Goal: Find specific page/section: Find specific page/section

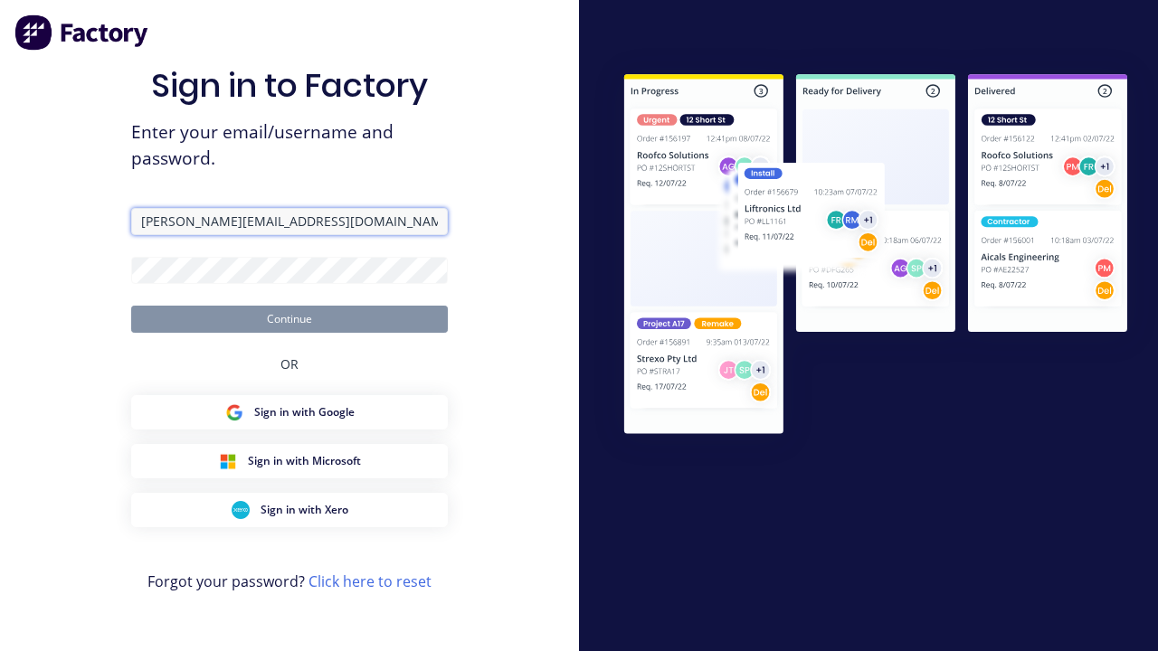
type input "[PERSON_NAME][EMAIL_ADDRESS][DOMAIN_NAME]"
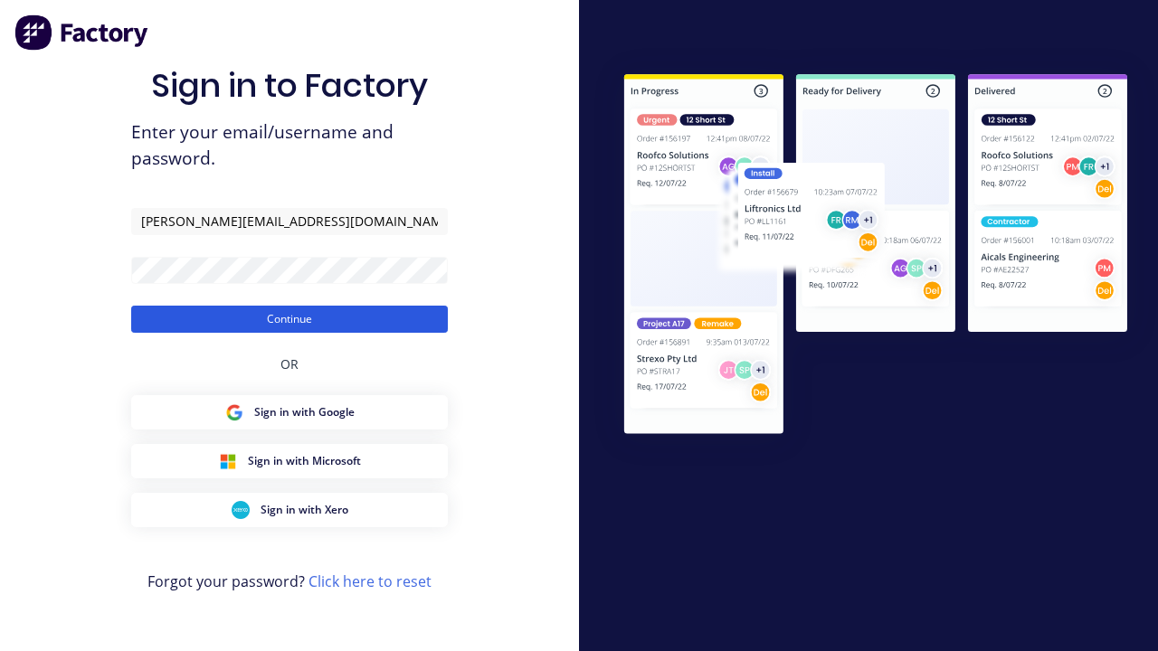
click at [289, 318] on button "Continue" at bounding box center [289, 319] width 317 height 27
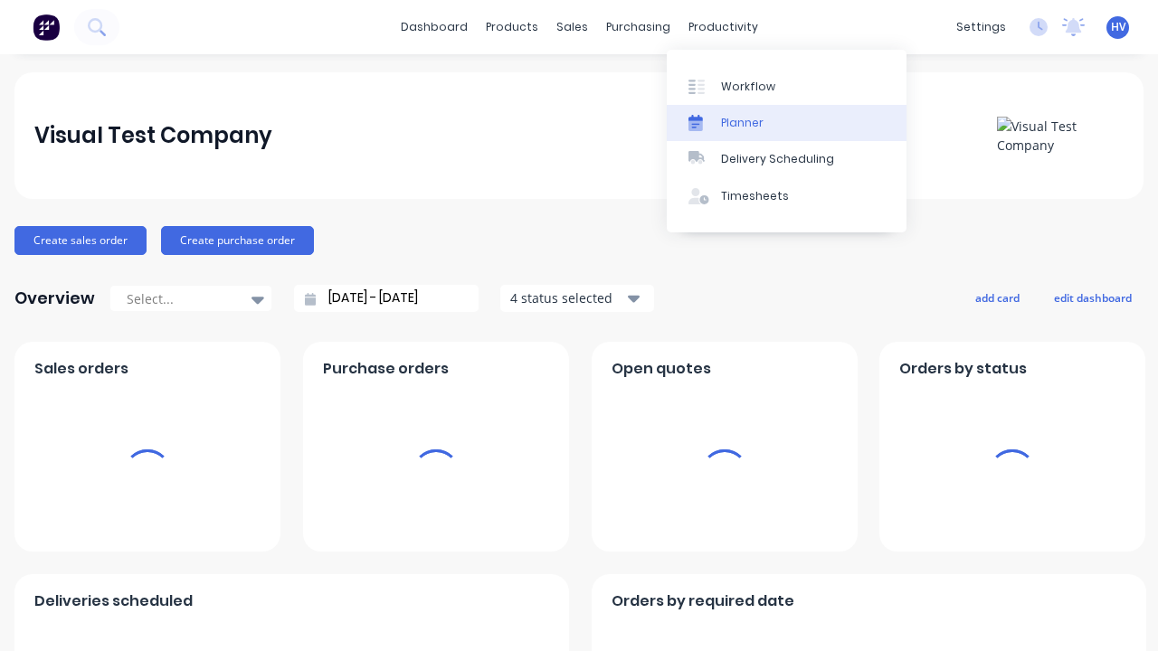
click at [786, 122] on link "Planner" at bounding box center [787, 123] width 240 height 36
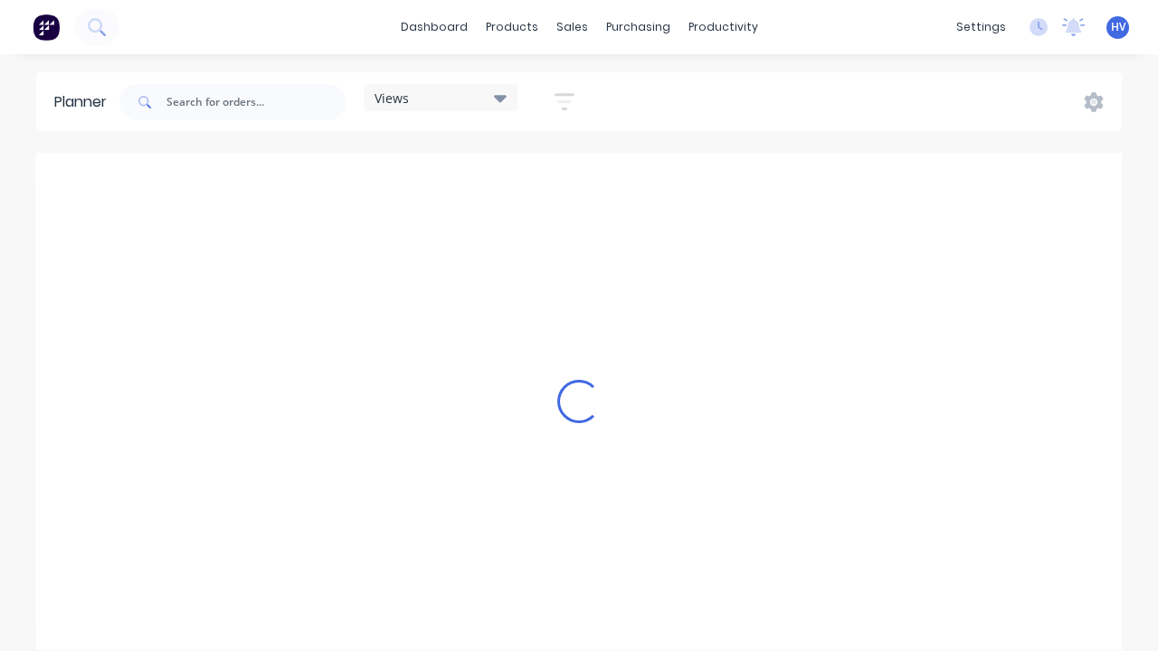
scroll to position [0, 4342]
